Goal: Entertainment & Leisure: Consume media (video, audio)

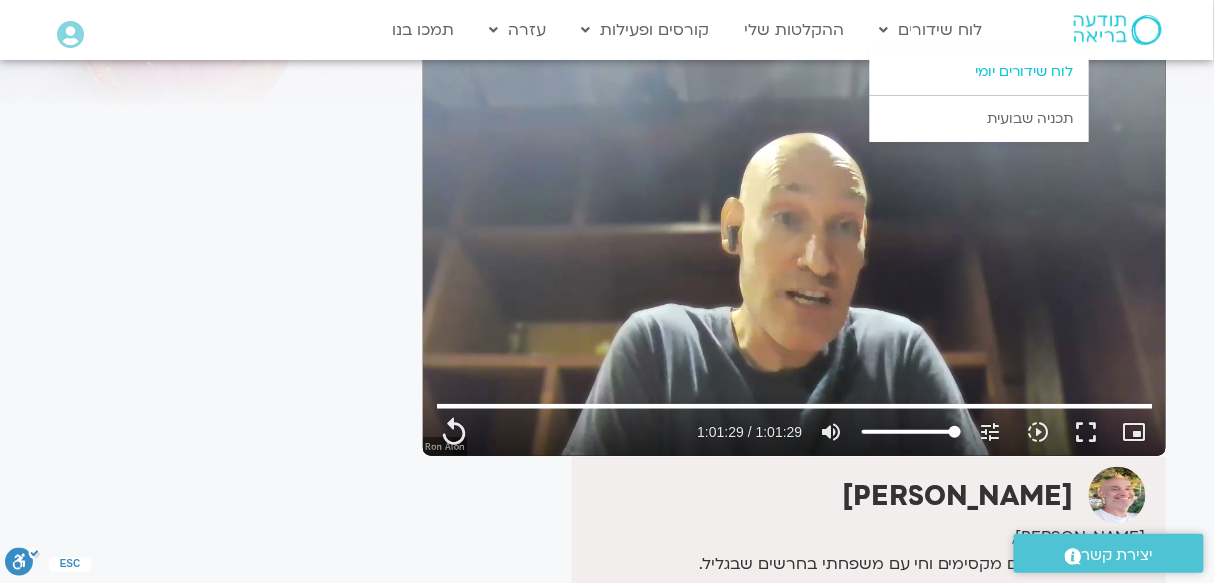
click at [993, 76] on link "לוח שידורים יומי" at bounding box center [979, 72] width 220 height 46
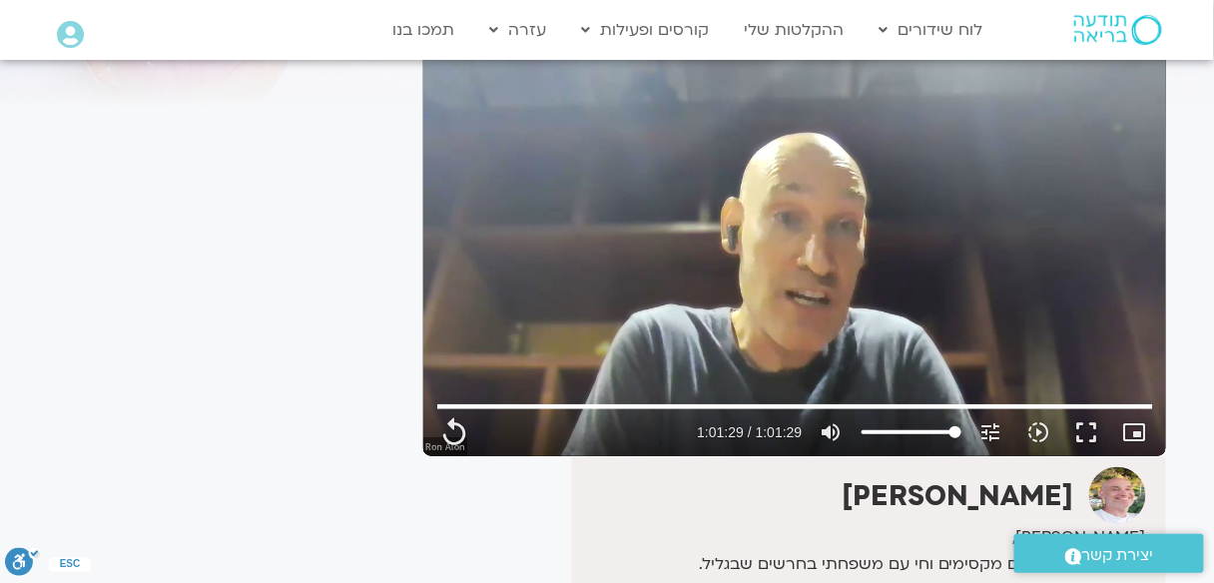
type input "3689.36"
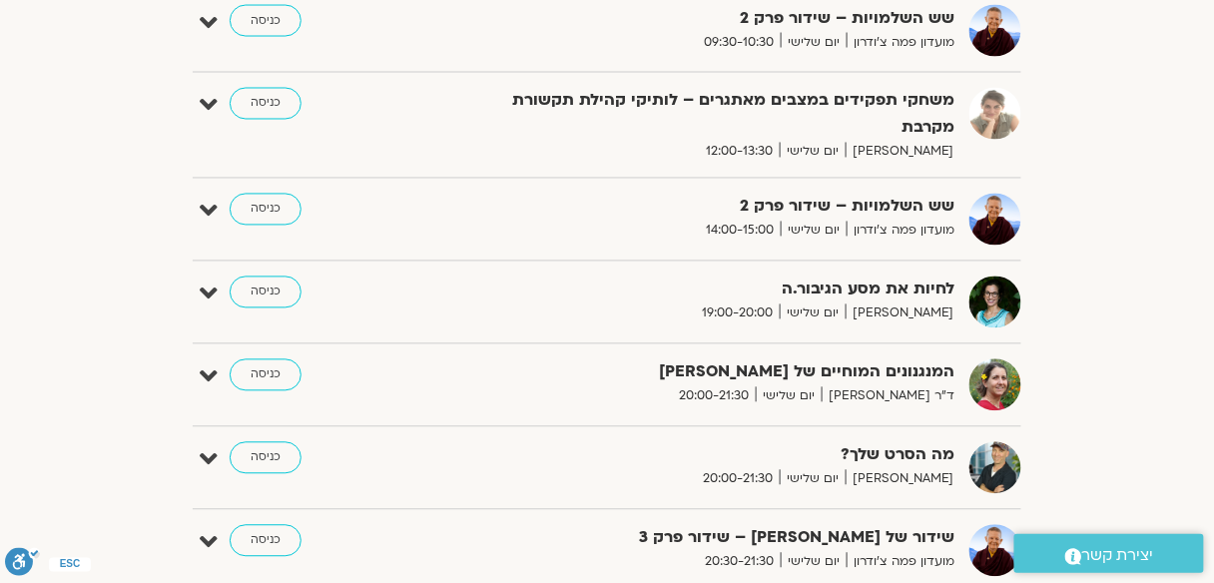
scroll to position [958, 0]
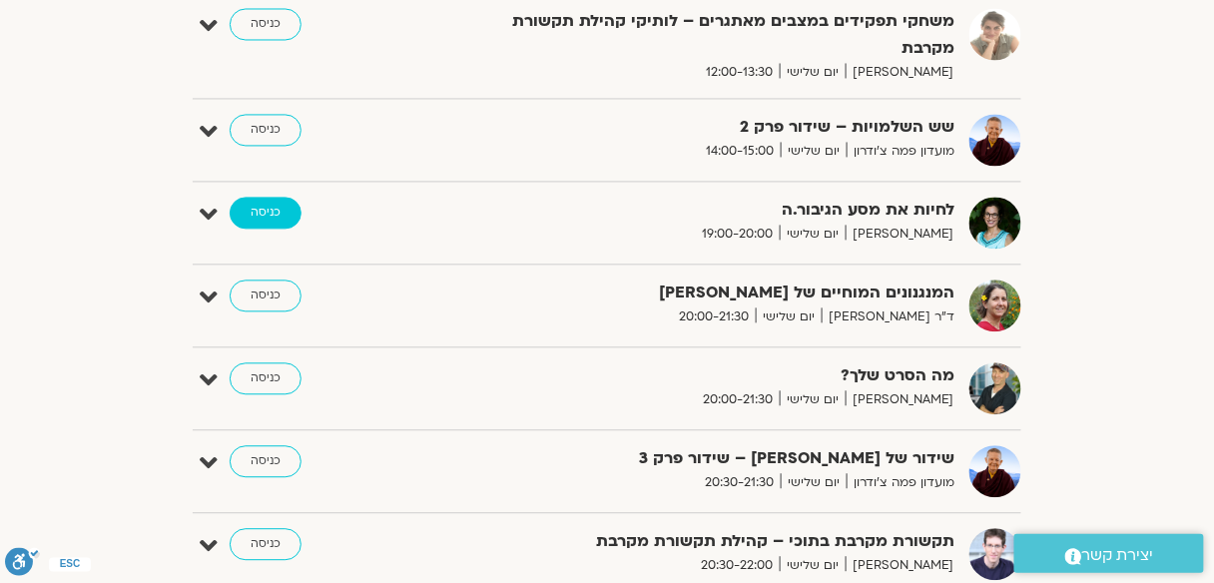
click at [286, 208] on link "כניסה" at bounding box center [266, 213] width 72 height 32
